Goal: Task Accomplishment & Management: Complete application form

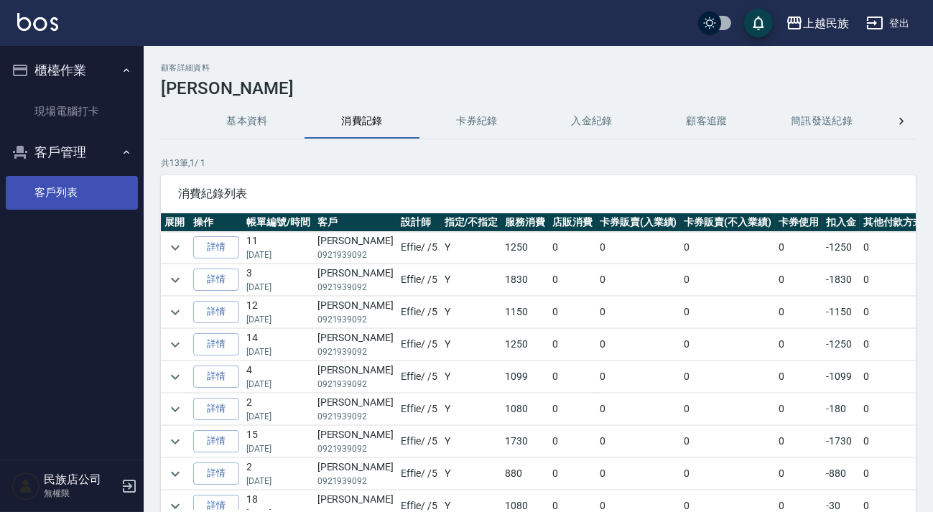
click at [88, 184] on link "客戶列表" at bounding box center [72, 192] width 132 height 33
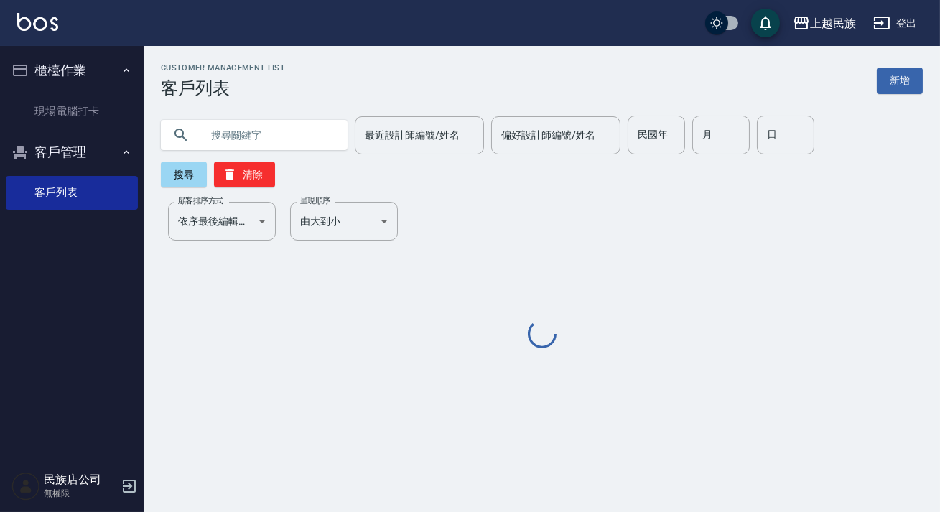
click at [297, 147] on input "text" at bounding box center [268, 135] width 135 height 39
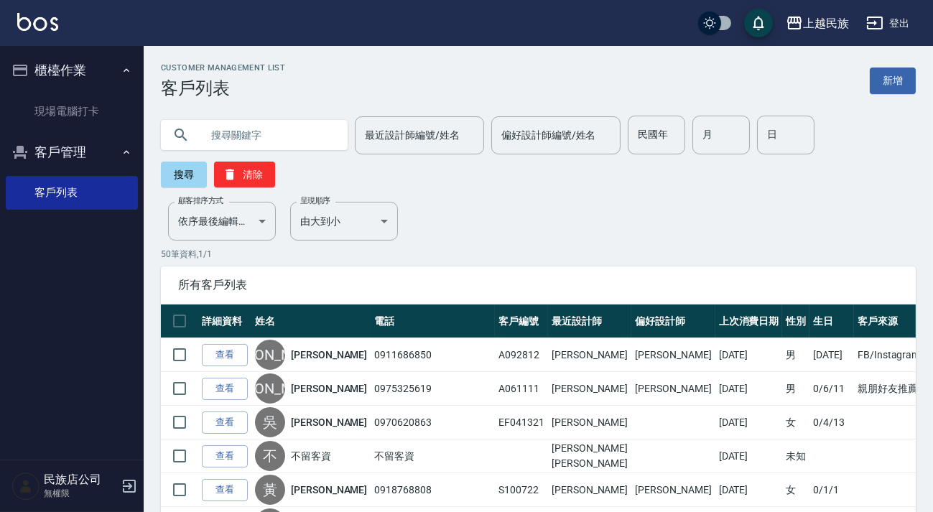
click at [288, 142] on input "text" at bounding box center [268, 135] width 135 height 39
type input "0982867219"
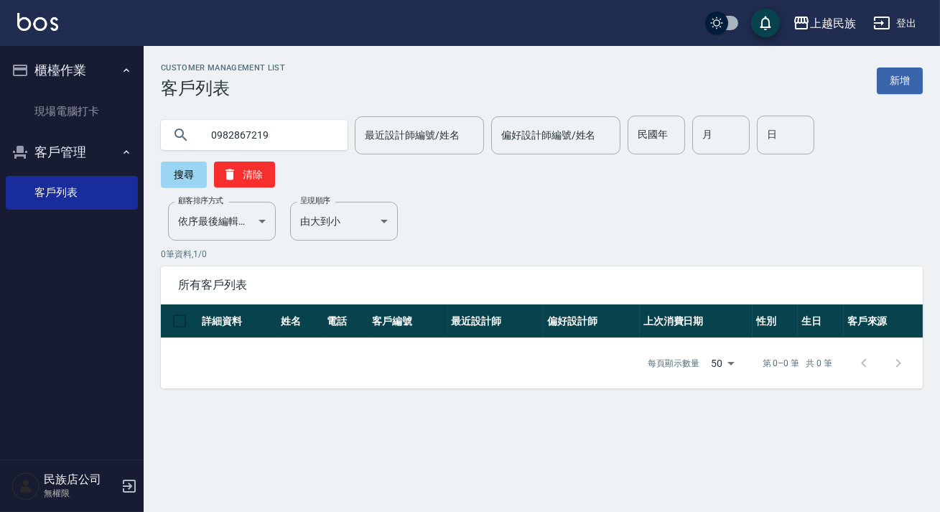
drag, startPoint x: 294, startPoint y: 139, endPoint x: 168, endPoint y: 137, distance: 125.7
click at [168, 137] on div "0982867219" at bounding box center [254, 135] width 187 height 30
click at [895, 85] on link "新增" at bounding box center [900, 80] width 46 height 27
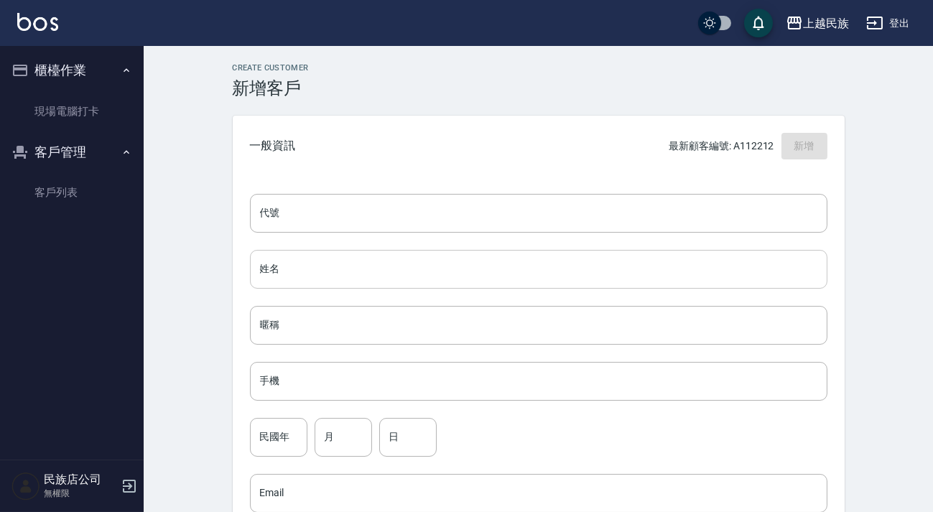
click at [366, 268] on input "姓名" at bounding box center [538, 269] width 577 height 39
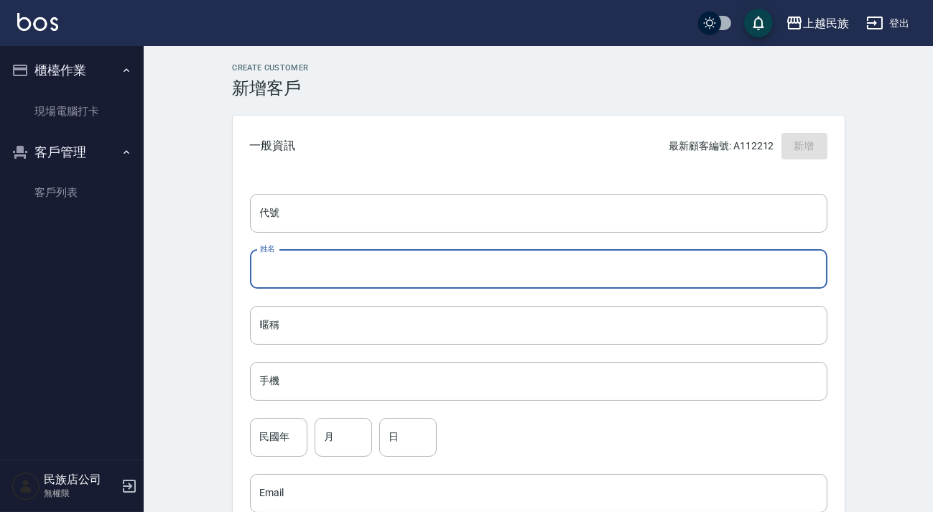
type input "C"
type input "[PERSON_NAME]"
click at [360, 379] on input "手機" at bounding box center [538, 381] width 577 height 39
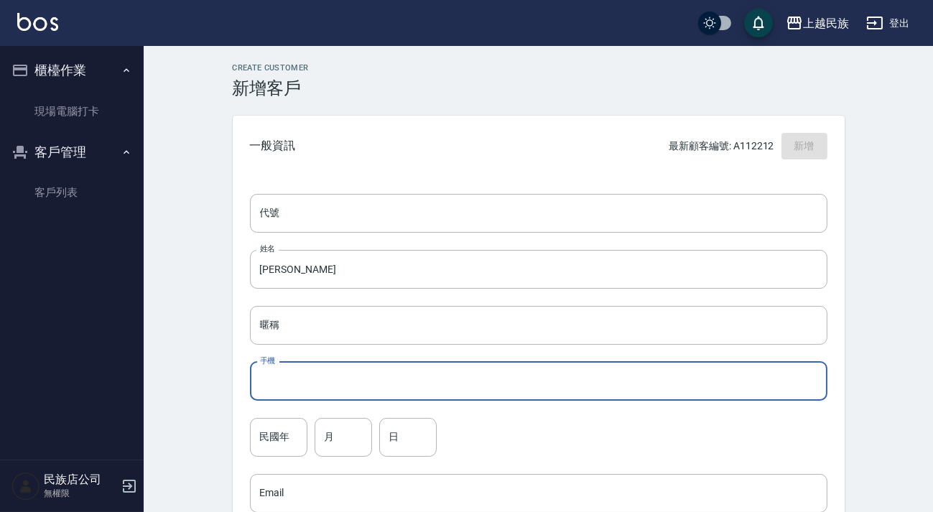
paste input "0982867219"
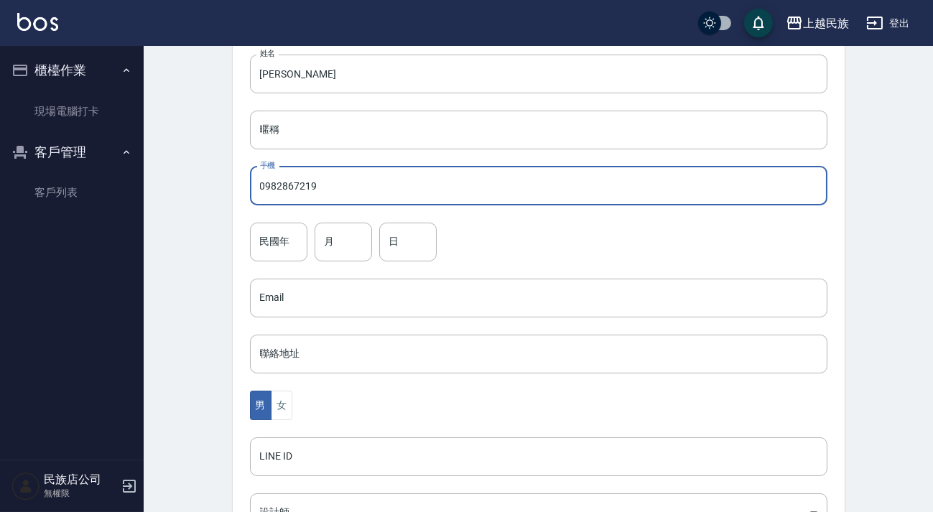
scroll to position [391, 0]
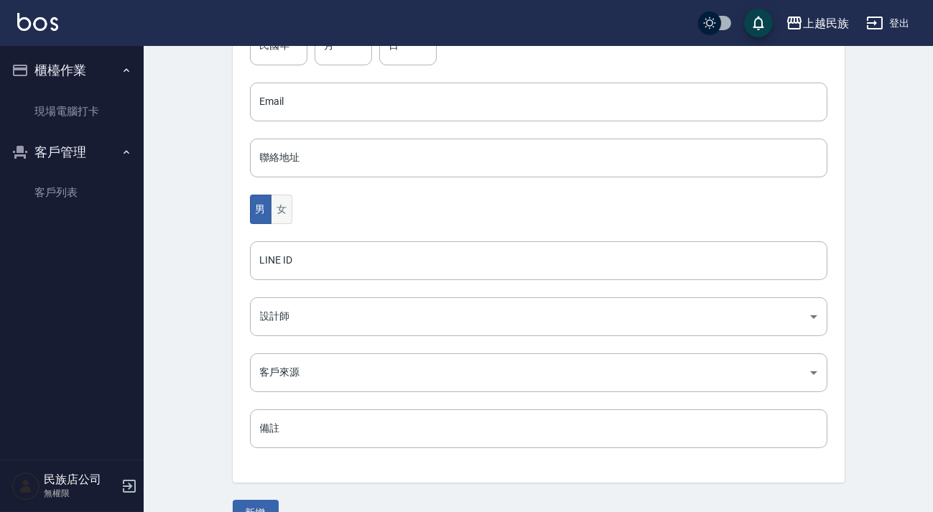
type input "0982867219"
click at [274, 220] on button "女" at bounding box center [282, 209] width 22 height 29
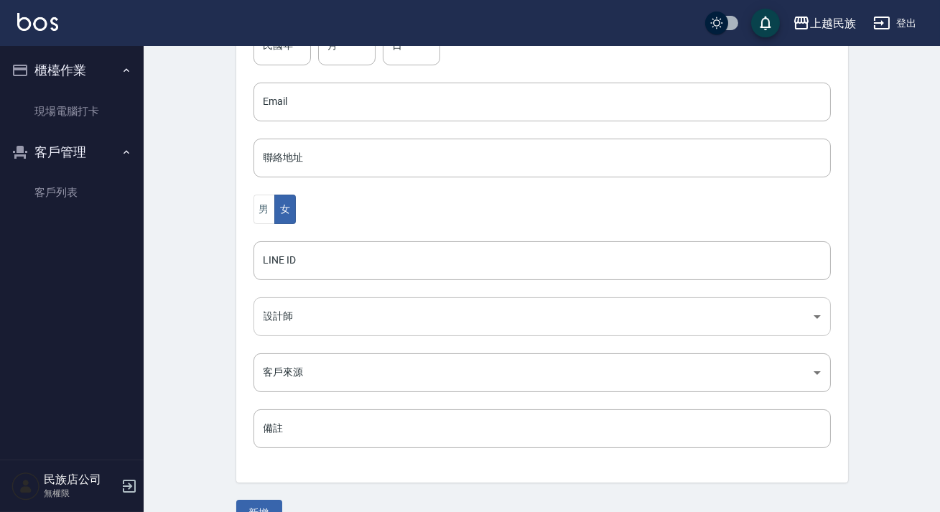
click at [297, 312] on body "上越民族 登出 櫃檯作業 現場電腦打卡 客戶管理 客戶列表 民族店公司 無權限 Create Customer 新增客戶 一般資訊 最新顧客編號: A1122…" at bounding box center [470, 76] width 940 height 935
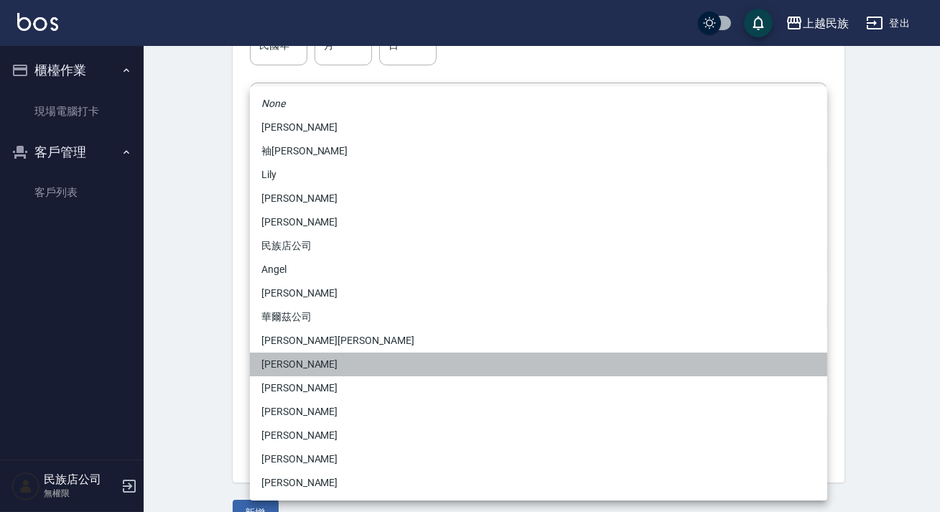
click at [312, 366] on li "[PERSON_NAME]" at bounding box center [538, 365] width 577 height 24
type input "5c4953ea-228a-472a-a88a-9959af7ca9a5"
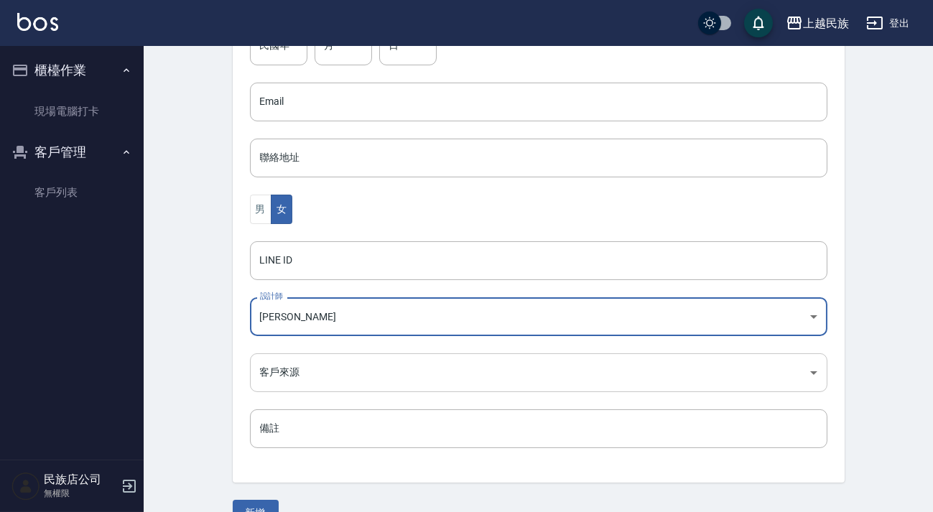
click at [373, 366] on body "上越民族 登出 櫃檯作業 現場電腦打卡 客戶管理 客戶列表 民族店公司 無權限 Create Customer 新增客戶 一般資訊 最新顧客編號: A1122…" at bounding box center [466, 76] width 933 height 935
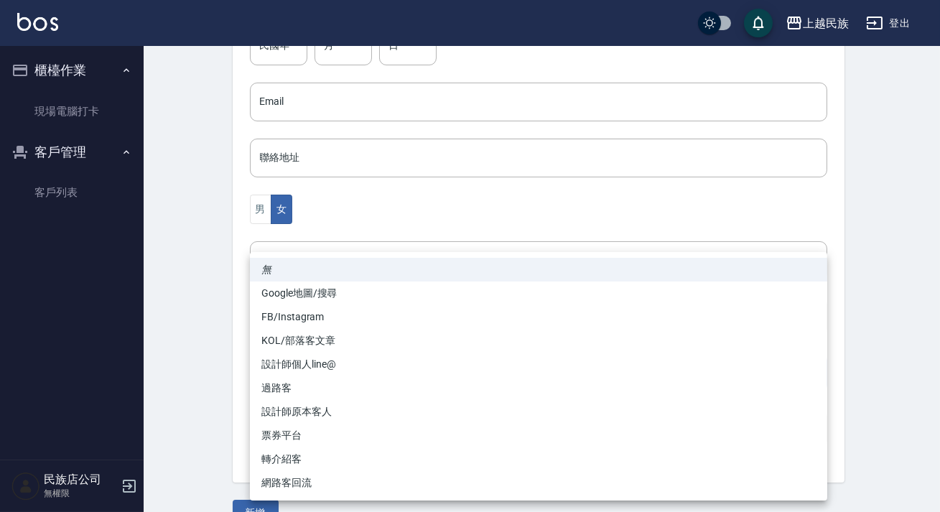
click at [321, 462] on li "轉介紹客" at bounding box center [538, 459] width 577 height 24
type input "轉介紹客"
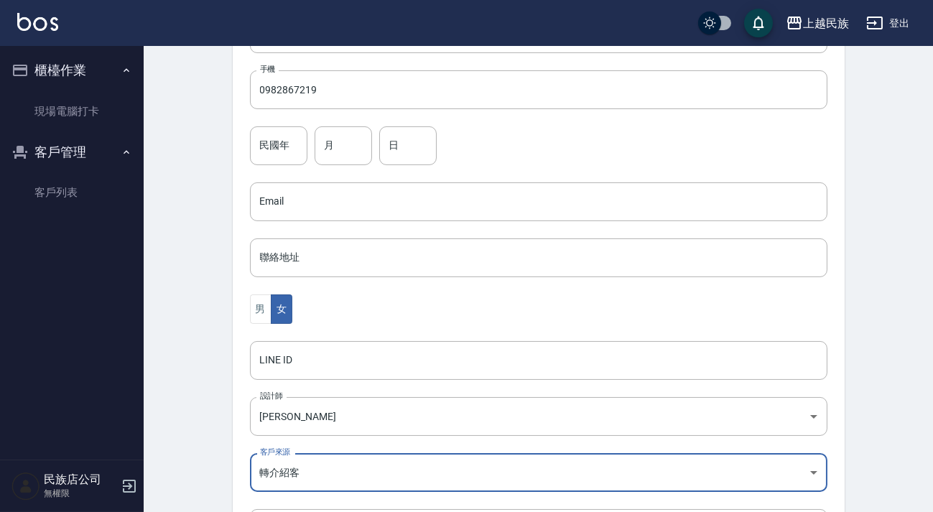
scroll to position [422, 0]
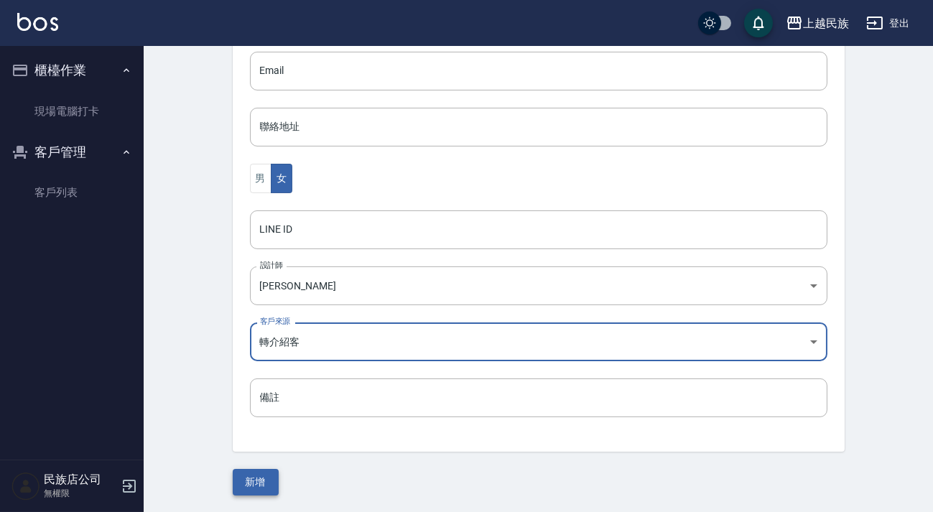
click at [259, 477] on button "新增" at bounding box center [256, 482] width 46 height 27
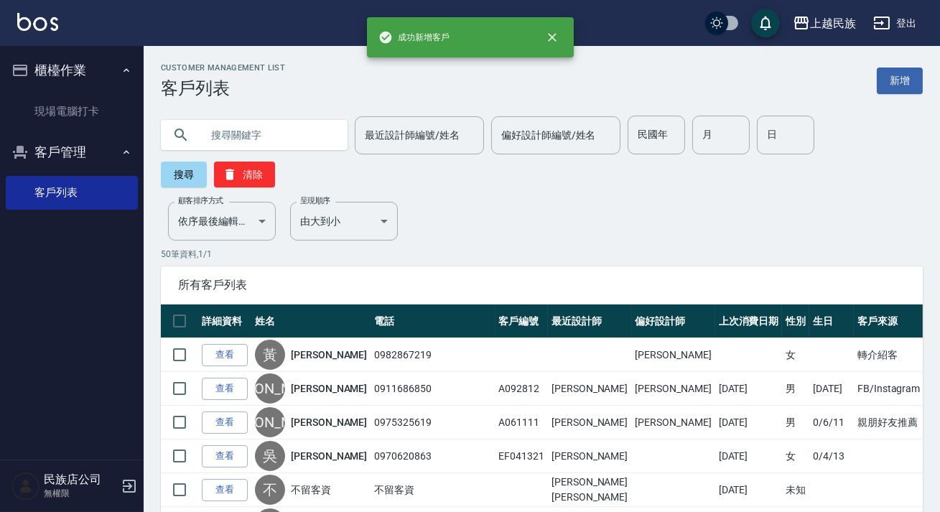
click at [287, 133] on input "text" at bounding box center [268, 135] width 135 height 39
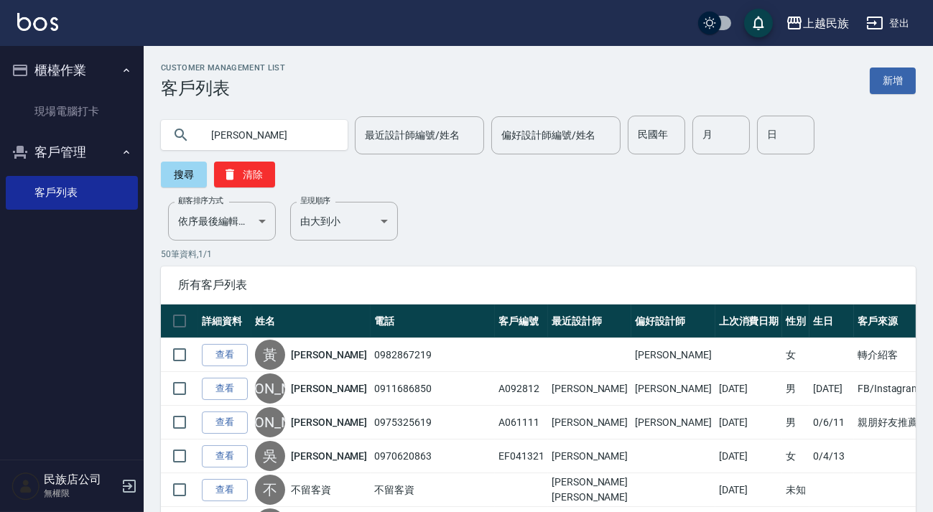
type input "[PERSON_NAME]"
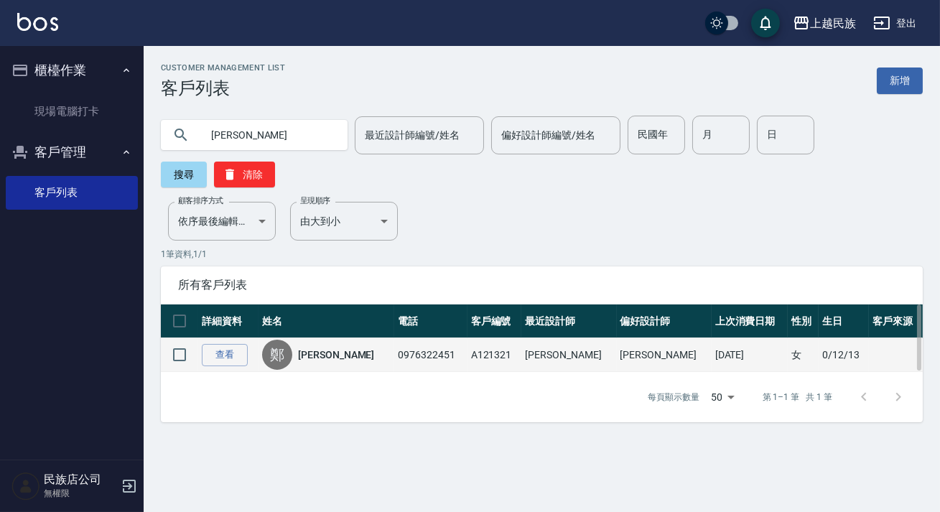
click at [328, 355] on link "[PERSON_NAME]" at bounding box center [336, 355] width 76 height 14
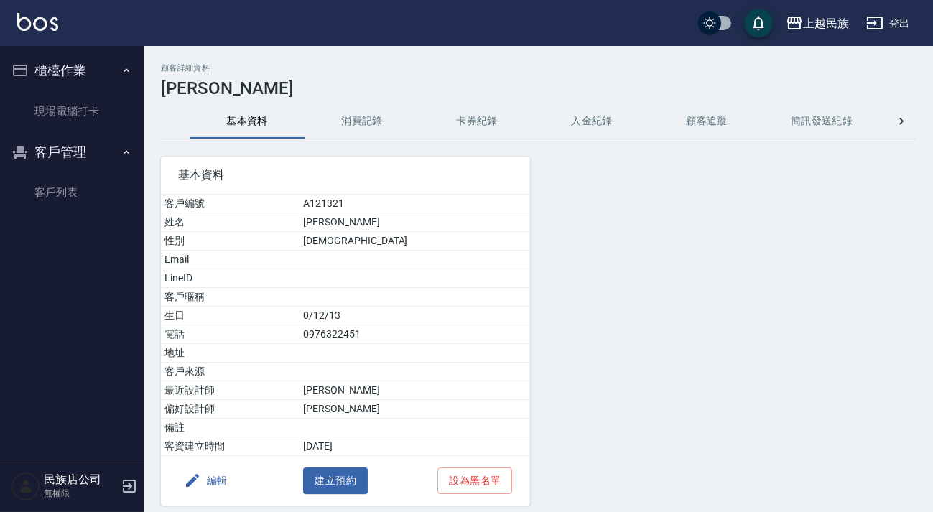
click at [350, 111] on button "消費記錄" at bounding box center [361, 121] width 115 height 34
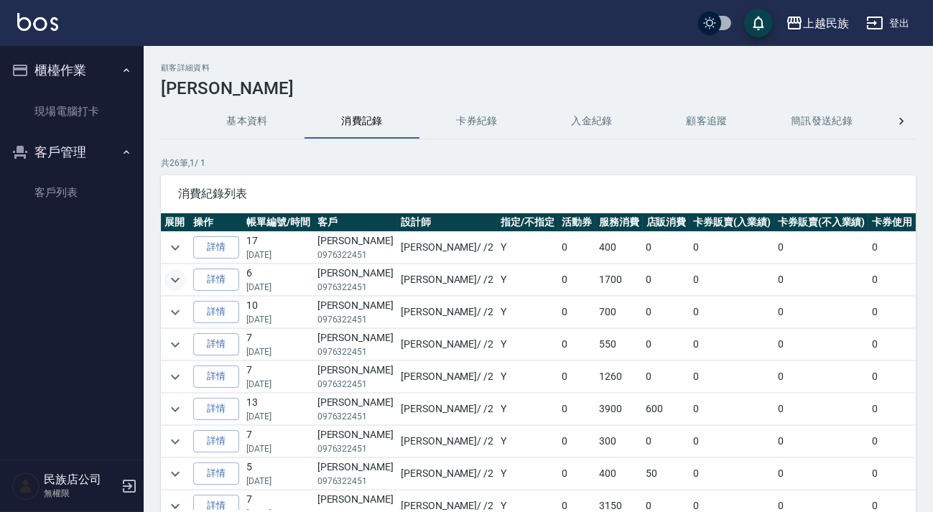
click at [177, 269] on button "expand row" at bounding box center [175, 280] width 22 height 22
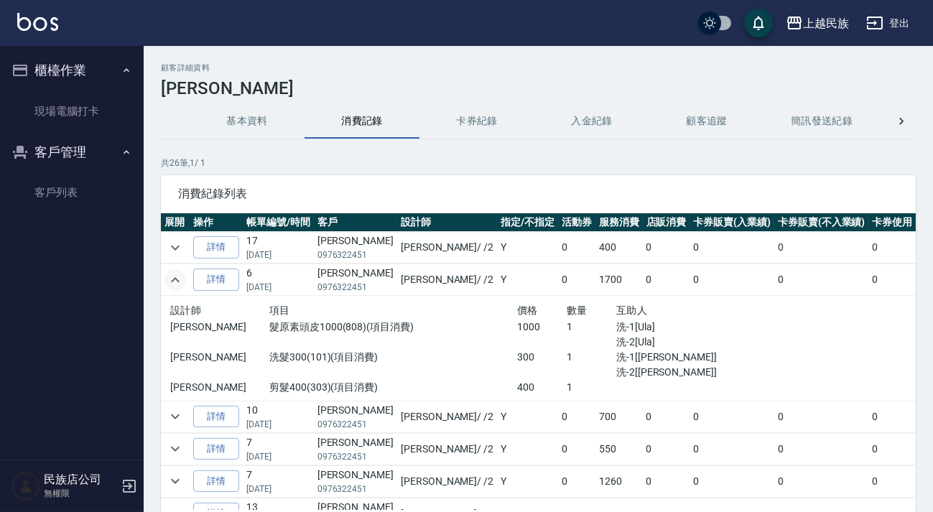
drag, startPoint x: 171, startPoint y: 266, endPoint x: 169, endPoint y: 277, distance: 10.9
click at [171, 267] on td at bounding box center [175, 280] width 29 height 32
click at [169, 277] on icon "expand row" at bounding box center [175, 279] width 17 height 17
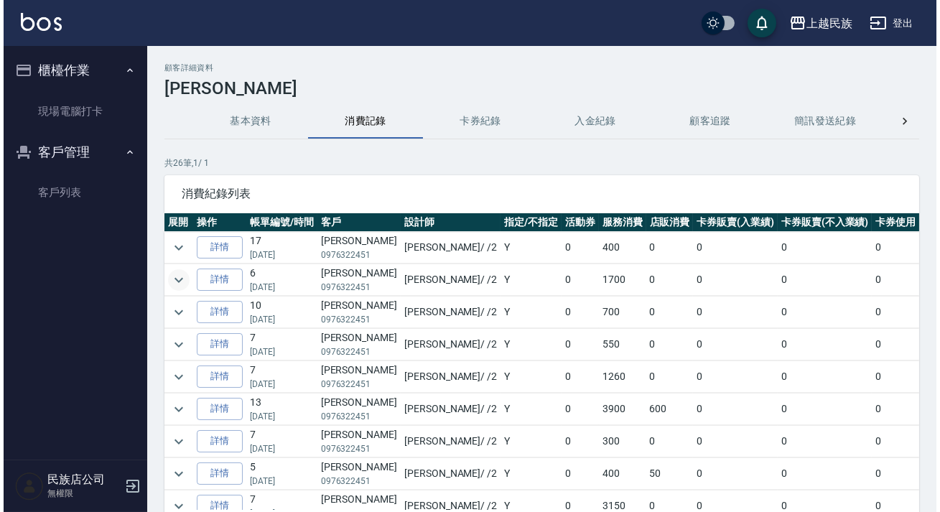
scroll to position [65, 0]
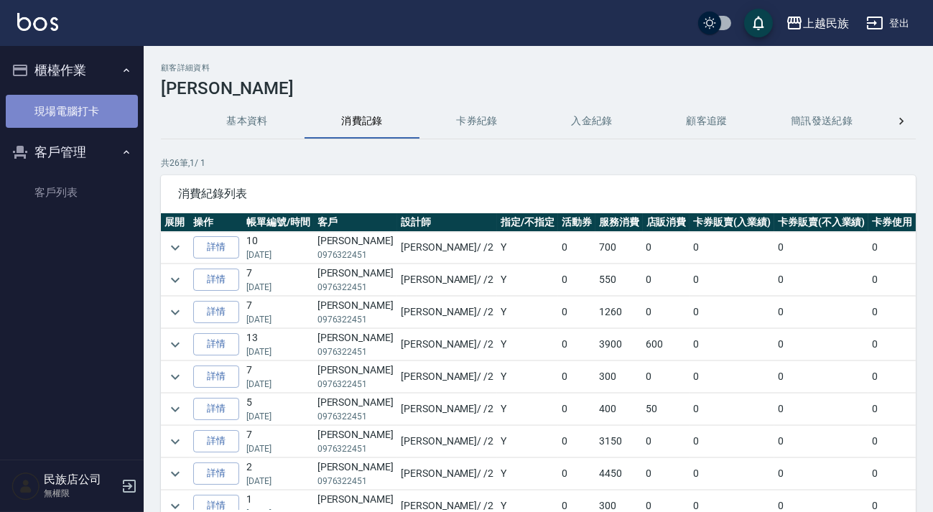
click at [58, 110] on link "現場電腦打卡" at bounding box center [72, 111] width 132 height 33
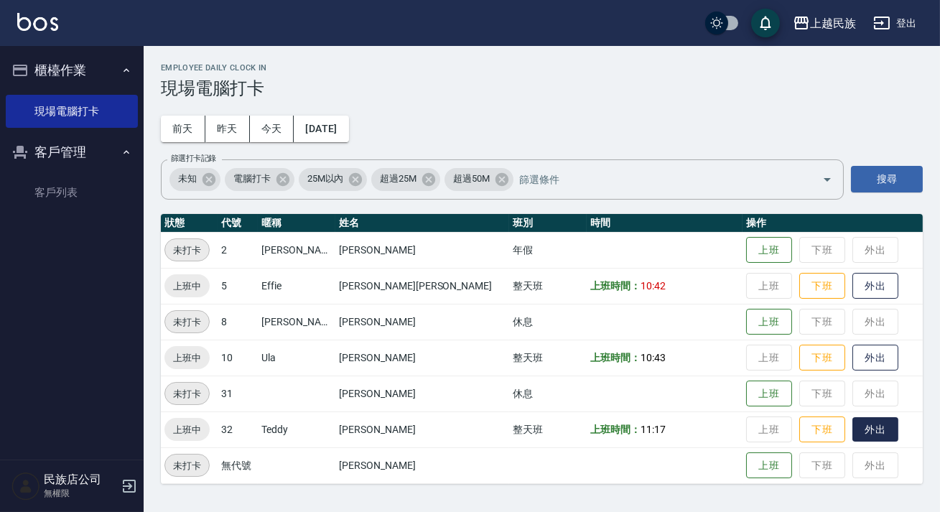
click at [852, 438] on button "外出" at bounding box center [875, 429] width 46 height 25
